Goal: Information Seeking & Learning: Learn about a topic

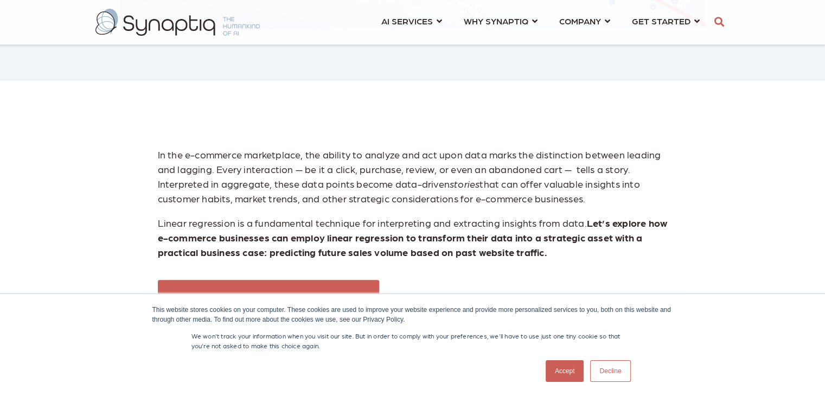
scroll to position [542, 0]
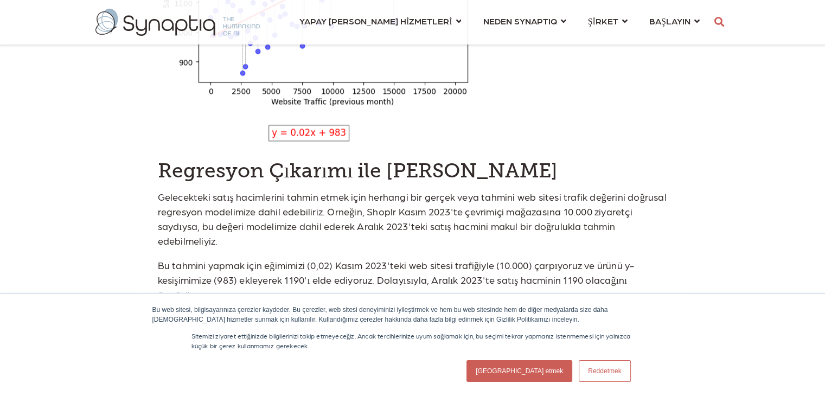
drag, startPoint x: 622, startPoint y: 371, endPoint x: 612, endPoint y: 362, distance: 13.1
click at [622, 371] on link "Reddetmek" at bounding box center [605, 371] width 52 height 22
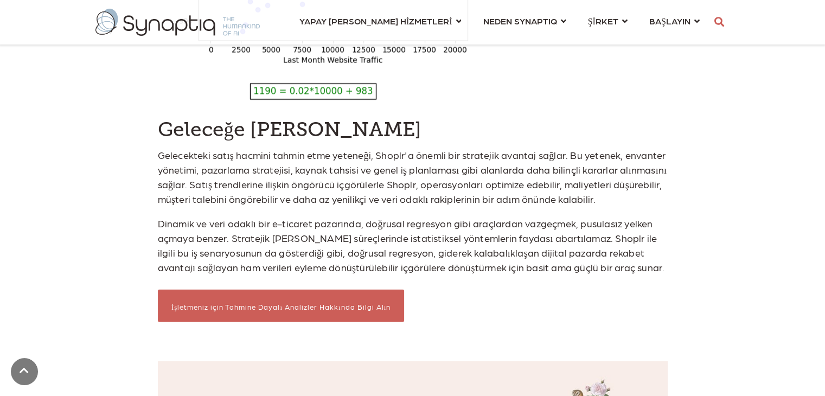
scroll to position [2061, 0]
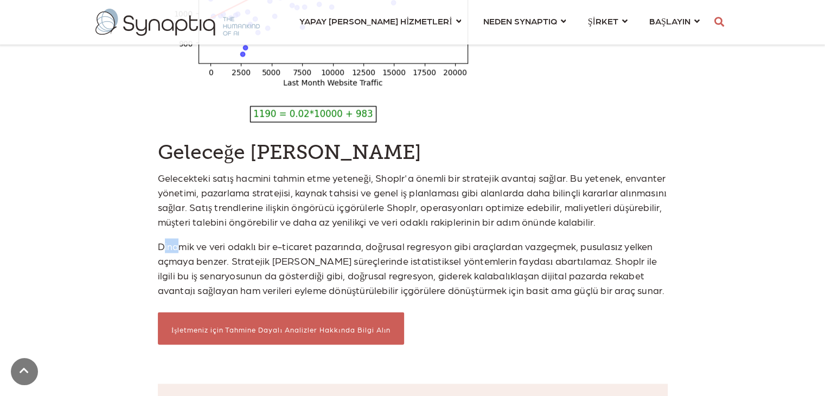
drag, startPoint x: 162, startPoint y: 216, endPoint x: 176, endPoint y: 215, distance: 13.6
click at [176, 240] on font "Dinamik ve veri odaklı bir e-ticaret pazarında, doğrusal regresyon gibi araçlar…" at bounding box center [411, 267] width 507 height 55
click at [229, 241] on font "Dinamik ve veri odaklı bir e-ticaret pazarında, doğrusal regresyon gibi araçlar…" at bounding box center [411, 267] width 507 height 55
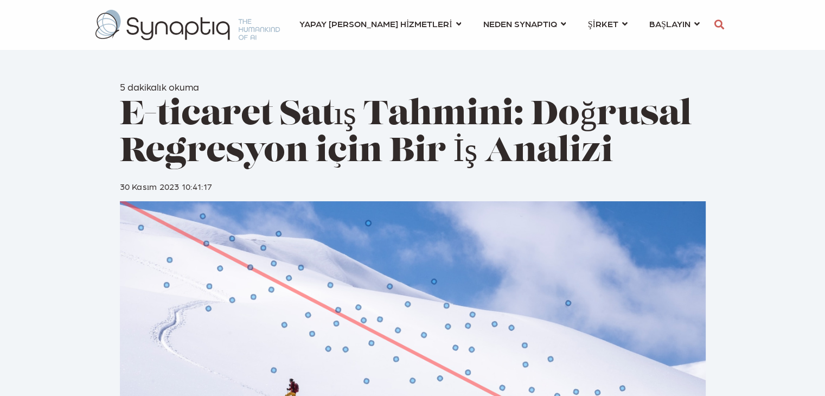
scroll to position [325, 0]
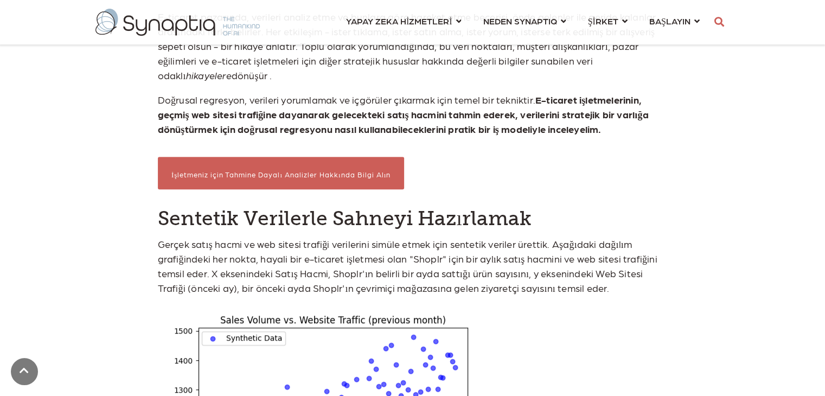
scroll to position [614, 0]
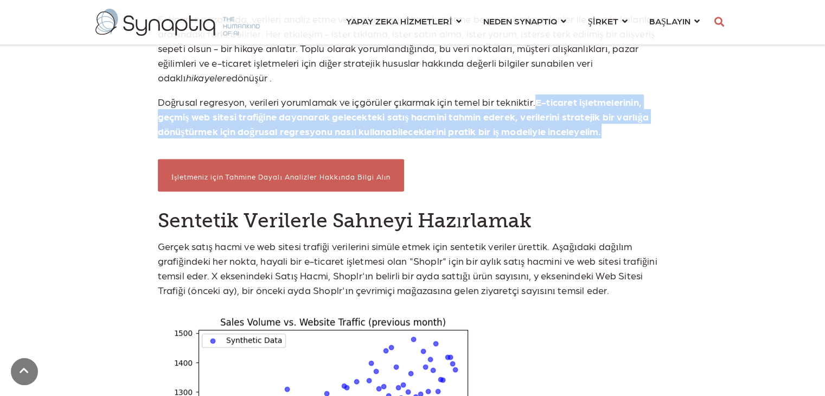
drag, startPoint x: 538, startPoint y: 97, endPoint x: 583, endPoint y: 116, distance: 48.2
click at [603, 131] on p "Doğrusal regresyon, verileri yorumlamak ve içgörüler çıkarmak için temel bir te…" at bounding box center [413, 116] width 510 height 44
copy font "E-ticaret işletmelerinin, geçmiş web sitesi trafiğine dayanarak gelecekteki sat…"
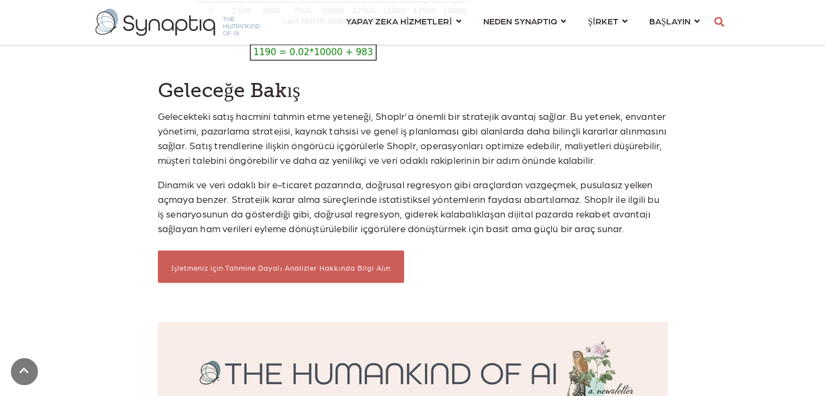
scroll to position [2116, 0]
